Goal: Information Seeking & Learning: Learn about a topic

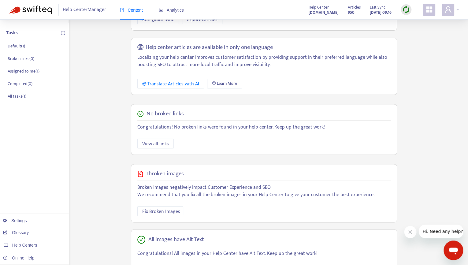
scroll to position [121, 0]
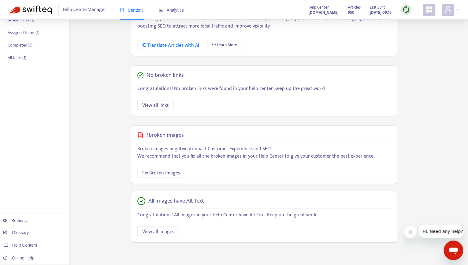
scroll to position [121, 0]
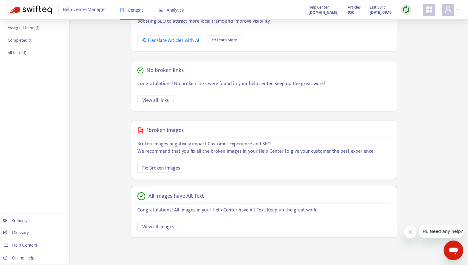
click at [37, 15] on div "Help Center Manager Content Analytics" at bounding box center [103, 10] width 189 height 20
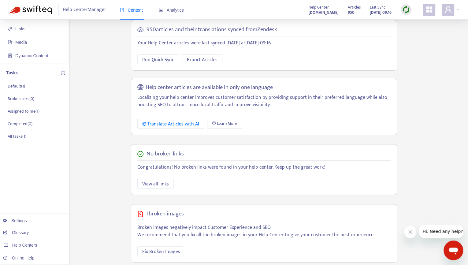
scroll to position [0, 0]
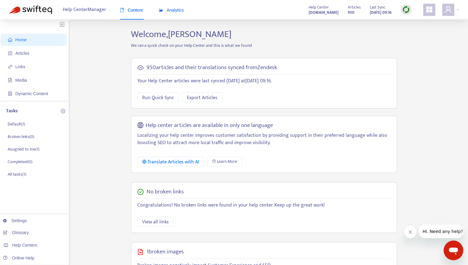
click at [173, 9] on span "Analytics" at bounding box center [171, 10] width 25 height 5
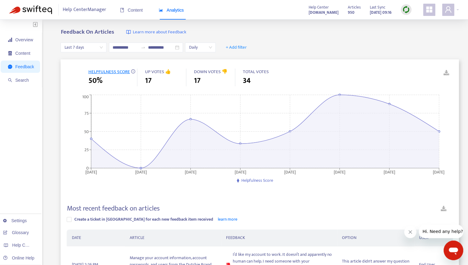
click at [402, 6] on div at bounding box center [406, 10] width 11 height 12
click at [404, 13] on img at bounding box center [406, 10] width 8 height 8
click at [405, 20] on link "Quick Sync" at bounding box center [418, 22] width 26 height 7
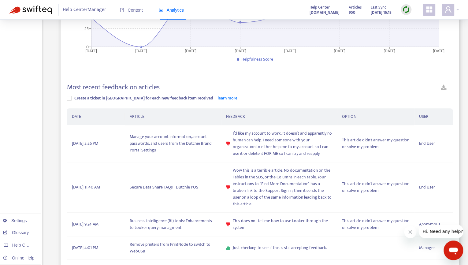
scroll to position [124, 0]
